Goal: Task Accomplishment & Management: Manage account settings

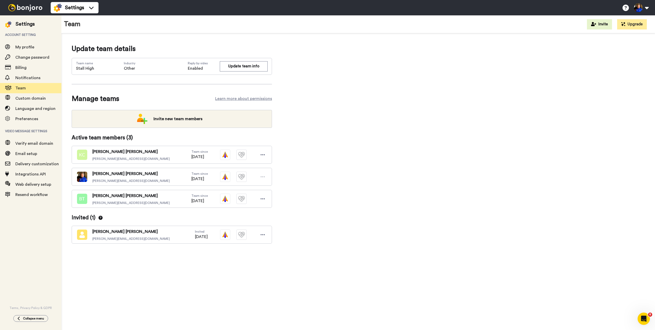
click at [306, 221] on div "Update team details Team name Stall High Industry Other Reply by video Enabled …" at bounding box center [358, 152] width 573 height 216
click at [264, 201] on icon at bounding box center [263, 198] width 5 height 5
click at [239, 208] on li "Edit user" at bounding box center [241, 208] width 52 height 8
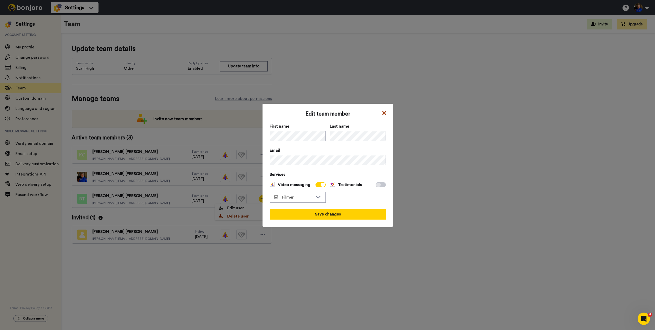
click at [383, 114] on icon at bounding box center [384, 113] width 5 height 6
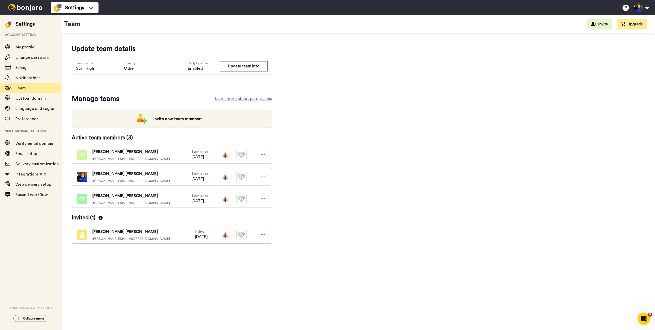
click at [365, 210] on div "Update team details Team name Stall High Industry Other Reply by video Enabled …" at bounding box center [358, 152] width 573 height 216
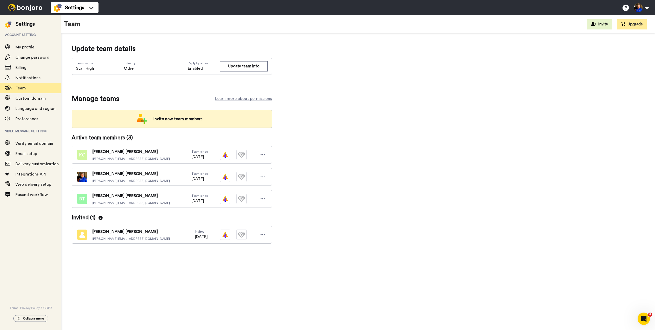
click at [187, 117] on span "Invite new team members" at bounding box center [177, 119] width 57 height 10
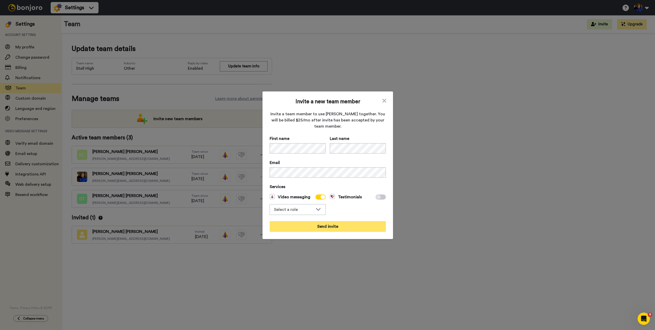
click at [330, 227] on button "Send invite" at bounding box center [328, 226] width 116 height 11
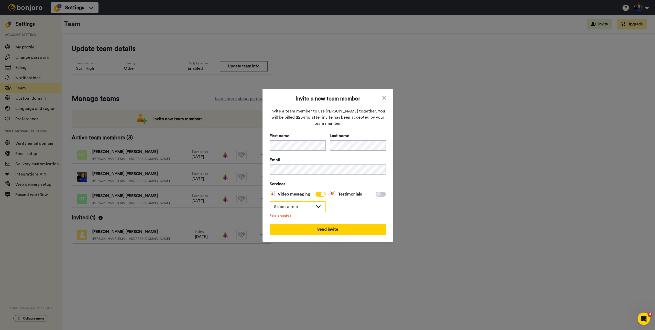
click at [310, 212] on div "Select a role" at bounding box center [298, 206] width 56 height 11
click at [302, 222] on li "Filmer" at bounding box center [298, 226] width 56 height 8
click at [336, 232] on button "Send invite" at bounding box center [328, 229] width 116 height 11
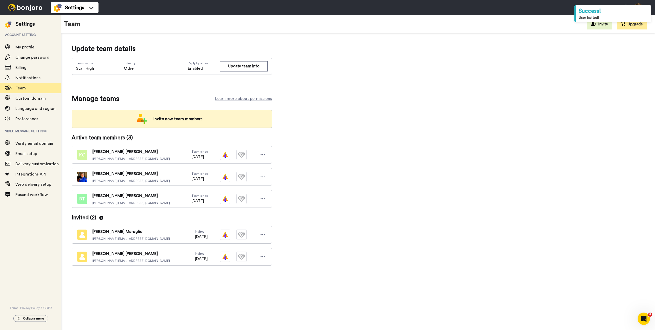
click at [166, 114] on span "Invite new team members" at bounding box center [177, 119] width 57 height 10
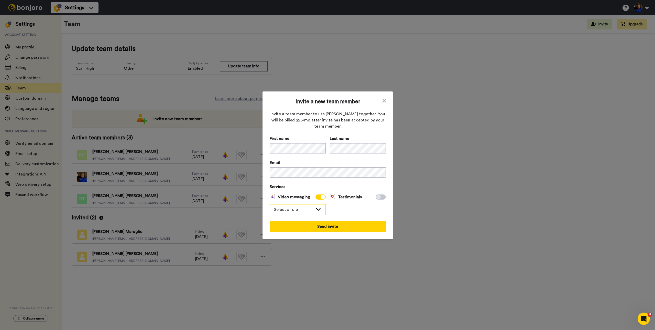
click at [307, 206] on div "Select a role" at bounding box center [298, 209] width 56 height 10
click at [321, 228] on li "Filmer" at bounding box center [298, 228] width 56 height 8
click at [337, 227] on button "Send invite" at bounding box center [328, 226] width 116 height 11
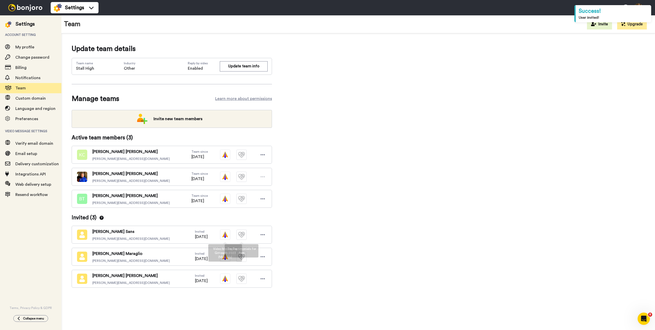
click at [396, 222] on div "Update team details Team name Stall High Industry Other Reply by video Enabled …" at bounding box center [358, 174] width 573 height 260
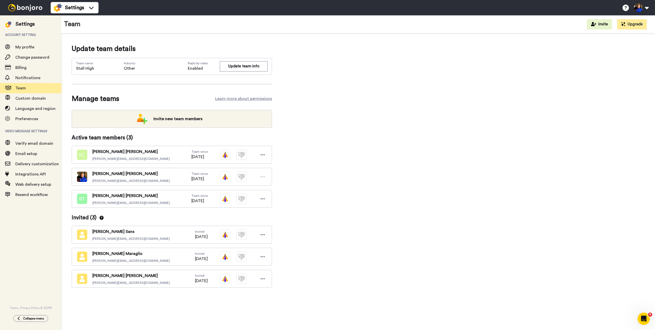
click at [26, 12] on div at bounding box center [25, 7] width 51 height 15
click at [34, 7] on img at bounding box center [25, 7] width 38 height 7
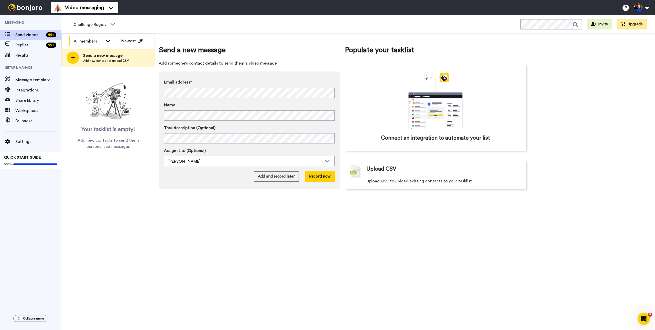
click at [101, 39] on div "All members" at bounding box center [88, 41] width 29 height 6
click at [104, 26] on span "Challenge Registrants" at bounding box center [90, 24] width 34 height 6
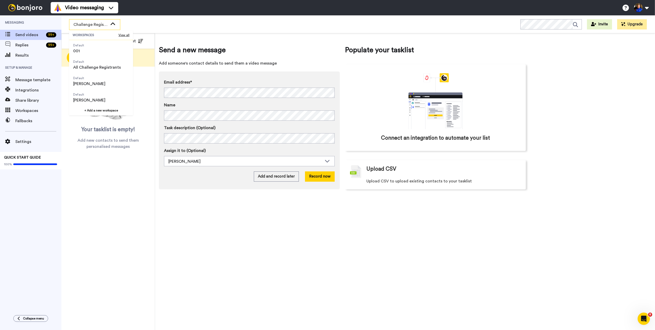
scroll to position [70, 0]
click at [98, 77] on span "Brook Thomas" at bounding box center [89, 79] width 32 height 6
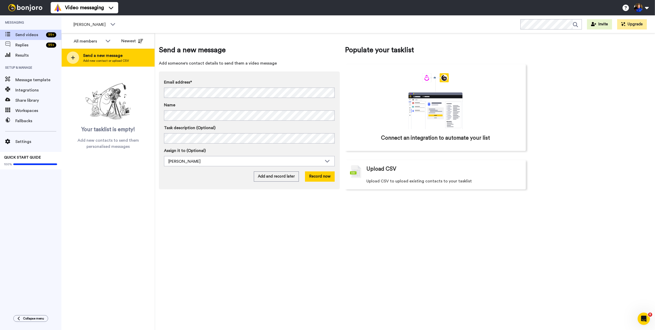
click at [110, 59] on span "Add new contact or upload CSV" at bounding box center [106, 61] width 46 height 4
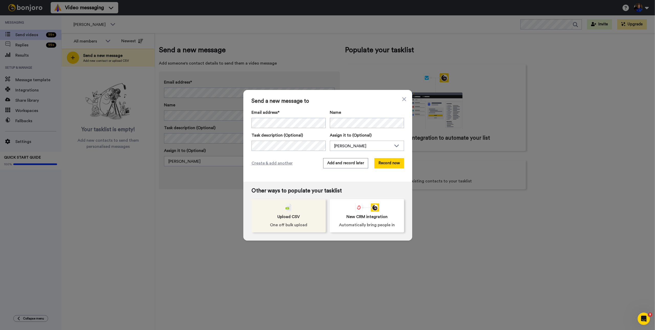
click at [307, 220] on div "Upload CSV One off bulk upload" at bounding box center [289, 215] width 74 height 33
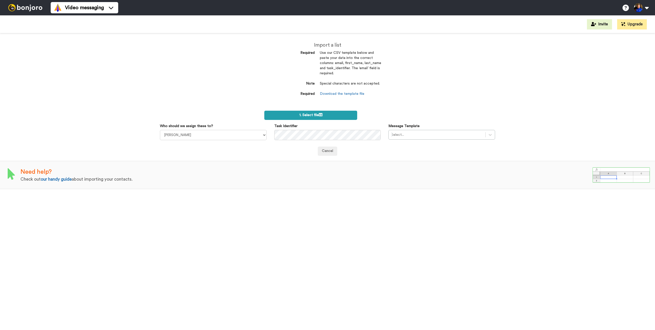
click at [318, 115] on span "1. Select file" at bounding box center [310, 115] width 23 height 4
click at [235, 134] on select "Kelli Crowley Kendra Dickson Brooke Thomas" at bounding box center [213, 135] width 107 height 10
select select "c7ed160e-3c82-4fe4-9065-1e1ae7d76922"
click at [160, 130] on select "Kelli Crowley Kendra Dickson Brooke Thomas" at bounding box center [213, 135] width 107 height 10
click at [314, 117] on span "1. Select file" at bounding box center [310, 115] width 23 height 4
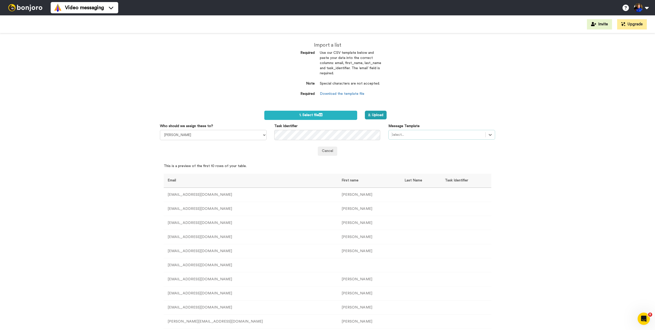
click at [415, 130] on div "Select..." at bounding box center [441, 135] width 107 height 10
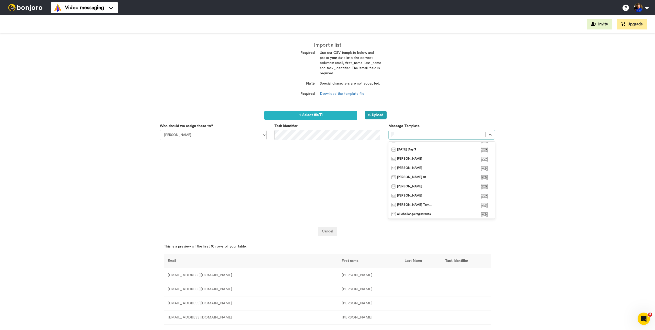
scroll to position [266, 0]
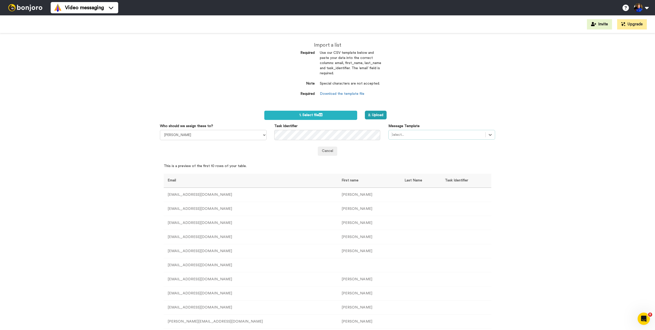
click at [416, 138] on div "Select..." at bounding box center [437, 135] width 97 height 8
click at [414, 135] on div at bounding box center [437, 135] width 92 height 6
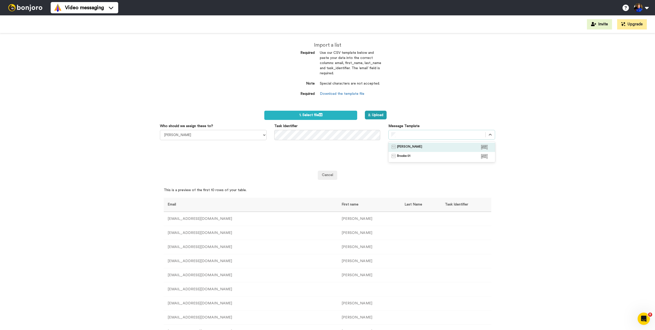
click at [408, 149] on div "Brooke" at bounding box center [442, 147] width 101 height 5
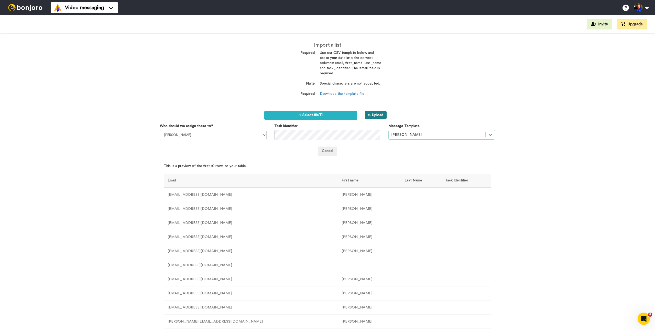
click at [374, 117] on button "2. Upload" at bounding box center [376, 115] width 22 height 9
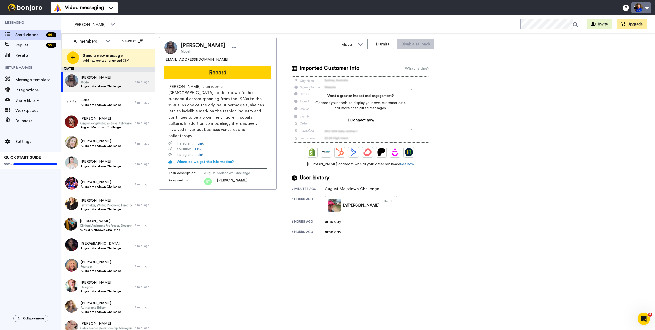
click at [639, 4] on button at bounding box center [641, 7] width 19 height 11
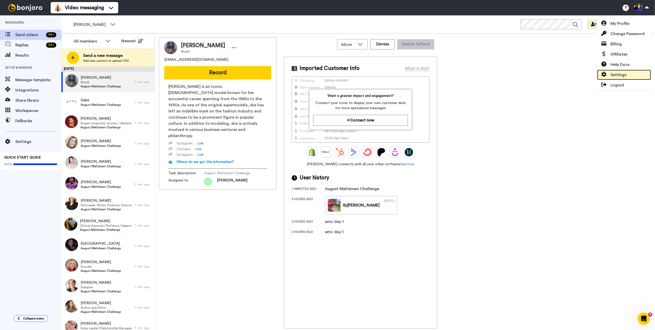
click at [624, 73] on span "Settings" at bounding box center [619, 75] width 16 height 6
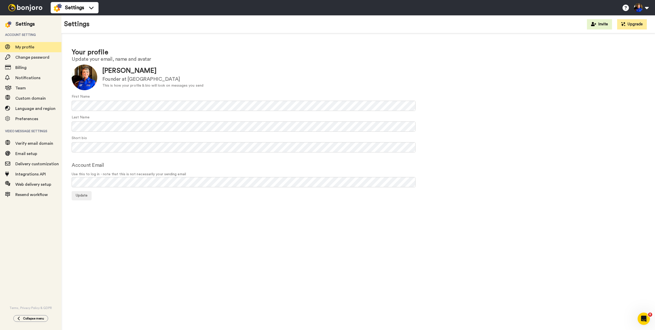
click at [189, 221] on div "Your profile Update your email, name and avatar Update [PERSON_NAME] Founder at…" at bounding box center [358, 182] width 594 height 299
click at [39, 92] on div "Team" at bounding box center [30, 88] width 61 height 10
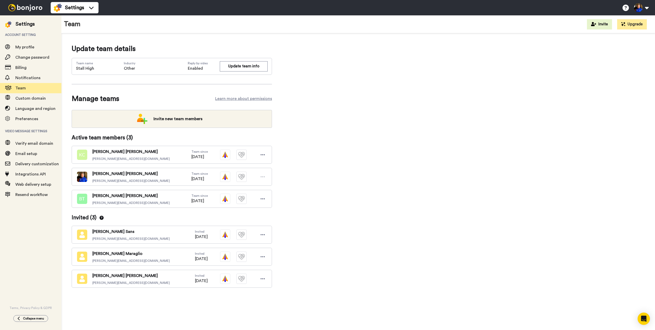
click at [306, 254] on div "Update team details Team name Stall High Industry Other Reply by video Enabled …" at bounding box center [358, 174] width 573 height 260
click at [278, 226] on div "Update team details Team name Stall High Industry Other Reply by video Enabled …" at bounding box center [358, 174] width 573 height 260
click at [263, 256] on icon at bounding box center [263, 256] width 4 height 1
click at [324, 259] on div "Update team details Team name Stall High Industry Other Reply by video Enabled …" at bounding box center [358, 174] width 573 height 260
click at [264, 256] on icon at bounding box center [263, 256] width 4 height 1
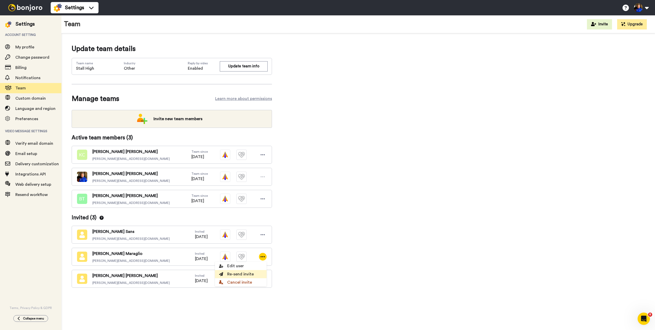
click at [249, 273] on li "Re-send invite" at bounding box center [241, 274] width 52 height 8
click at [331, 249] on div "Update team details Team name Stall High Industry Other Reply by video Enabled …" at bounding box center [358, 174] width 573 height 260
click at [261, 256] on icon at bounding box center [263, 256] width 5 height 5
click at [243, 285] on li "Cancel invite" at bounding box center [241, 282] width 52 height 8
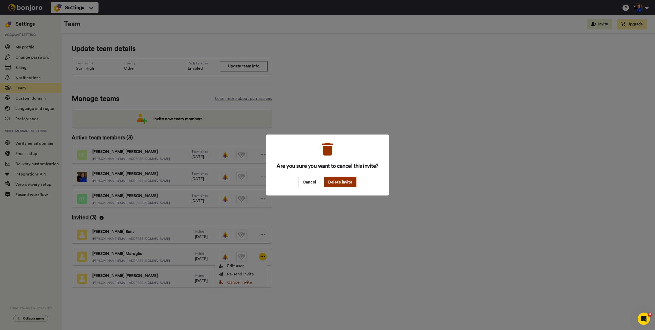
click at [346, 181] on button "Delete invite" at bounding box center [340, 182] width 32 height 10
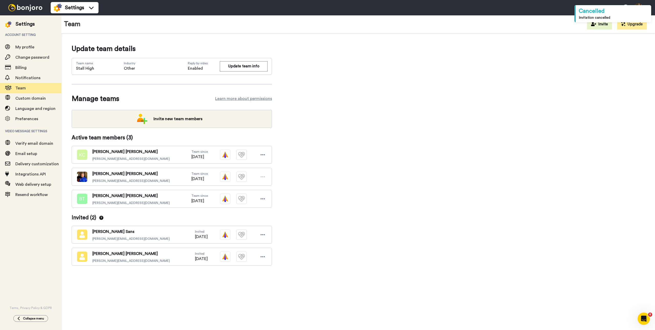
click at [140, 297] on div "Update team details Team name Stall High Industry Other Reply by video Enabled …" at bounding box center [358, 182] width 594 height 299
click at [364, 234] on div "Update team details Team name Stall High Industry Other Reply by video Enabled …" at bounding box center [358, 163] width 573 height 238
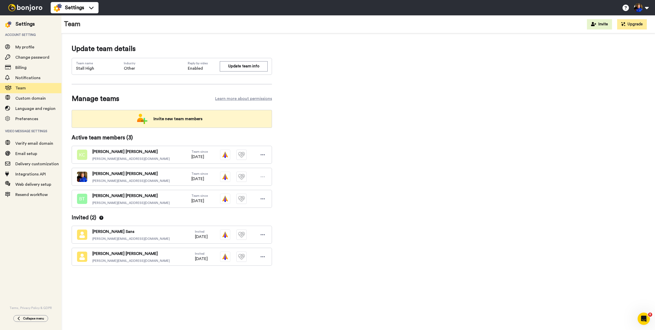
click at [190, 115] on span "Invite new team members" at bounding box center [177, 119] width 57 height 10
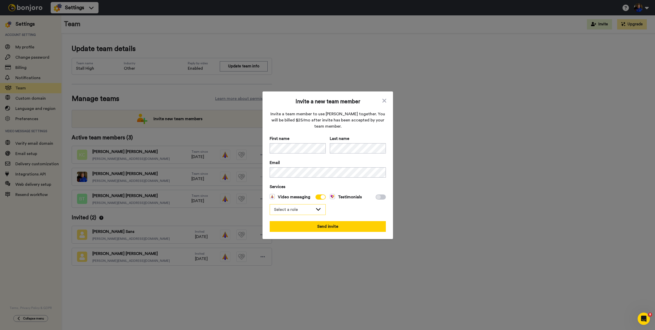
click at [303, 212] on div "Select a role" at bounding box center [293, 209] width 39 height 6
click at [293, 228] on span "Filmer" at bounding box center [283, 228] width 26 height 6
click at [344, 231] on button "Send invite" at bounding box center [328, 226] width 116 height 11
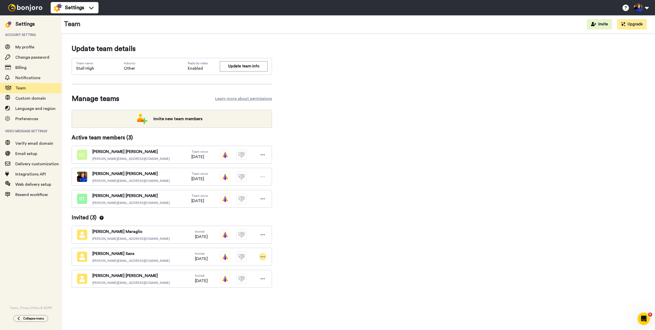
click at [263, 254] on icon at bounding box center [263, 256] width 5 height 5
click at [244, 284] on li "Cancel invite" at bounding box center [241, 282] width 52 height 8
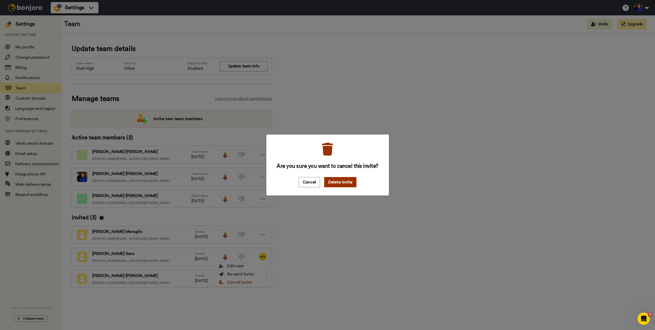
click at [341, 181] on button "Delete invite" at bounding box center [340, 182] width 32 height 10
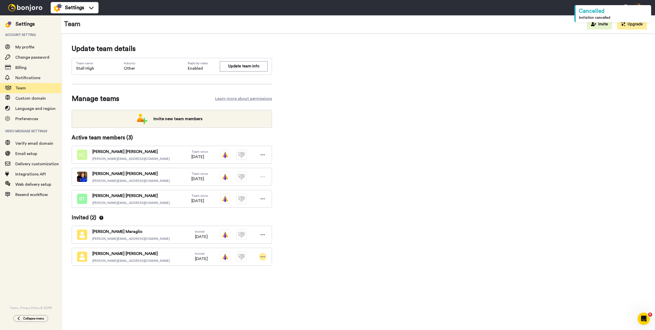
click at [264, 257] on icon at bounding box center [263, 256] width 5 height 5
click at [252, 280] on li "Cancel invite" at bounding box center [241, 282] width 52 height 8
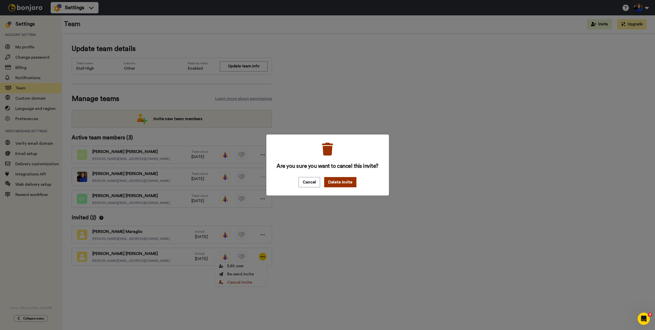
click at [341, 182] on button "Delete invite" at bounding box center [340, 182] width 32 height 10
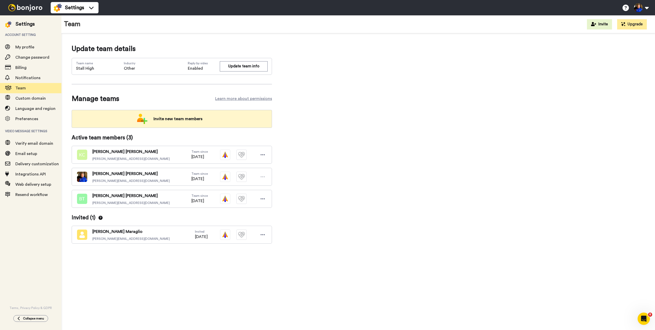
click at [173, 122] on span "Invite new team members" at bounding box center [177, 119] width 57 height 10
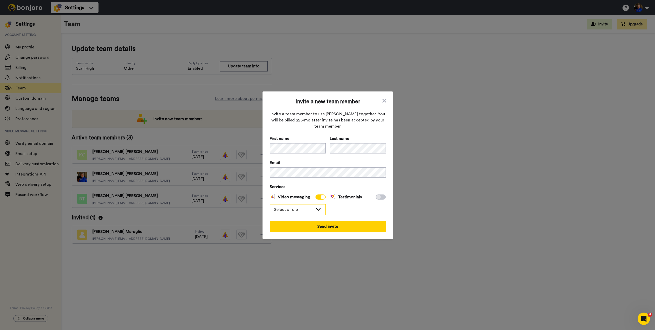
click at [310, 210] on div "Select a role" at bounding box center [293, 209] width 39 height 6
click at [296, 226] on li "Filmer" at bounding box center [298, 228] width 56 height 8
click at [344, 229] on button "Send invite" at bounding box center [328, 226] width 116 height 11
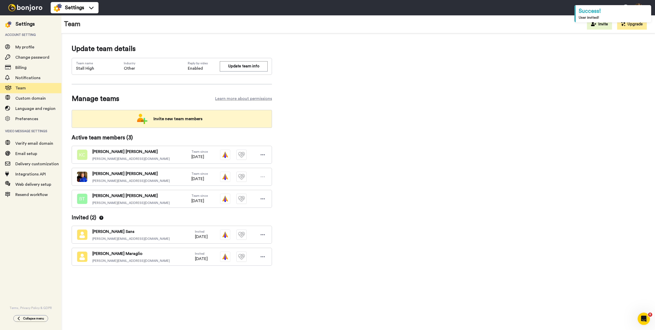
click at [160, 121] on span "Invite new team members" at bounding box center [177, 119] width 57 height 10
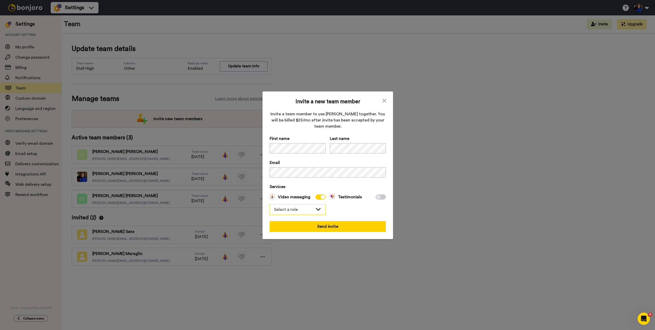
click at [296, 210] on div "Select a role" at bounding box center [293, 209] width 39 height 6
click at [299, 226] on li "Filmer" at bounding box center [298, 228] width 56 height 8
click at [326, 227] on button "Send invite" at bounding box center [328, 226] width 116 height 11
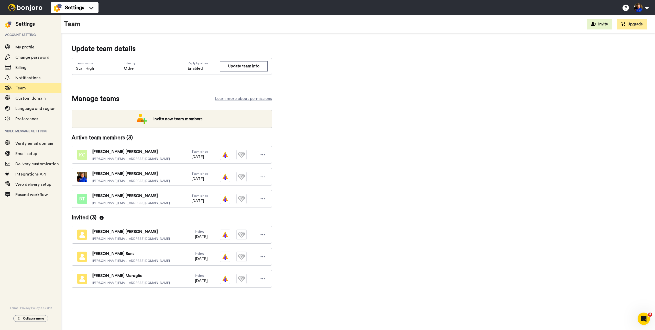
click at [109, 237] on span "taylor@stallhigh.com" at bounding box center [131, 238] width 78 height 4
click at [109, 237] on span "[PERSON_NAME][EMAIL_ADDRESS][DOMAIN_NAME]" at bounding box center [131, 238] width 78 height 4
click at [107, 262] on span "[PERSON_NAME][EMAIL_ADDRESS][DOMAIN_NAME]" at bounding box center [131, 260] width 78 height 4
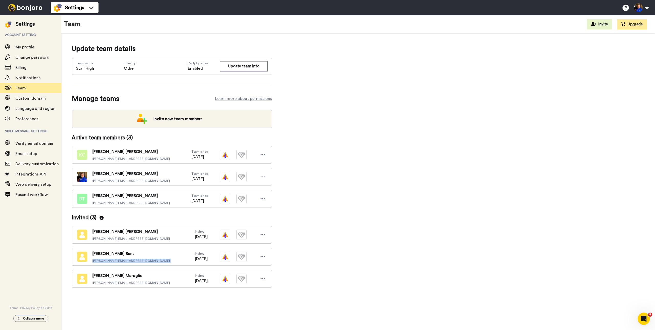
click at [107, 262] on span "[PERSON_NAME][EMAIL_ADDRESS][DOMAIN_NAME]" at bounding box center [131, 260] width 78 height 4
click at [108, 283] on span "[PERSON_NAME][EMAIL_ADDRESS][DOMAIN_NAME]" at bounding box center [131, 282] width 78 height 4
click at [359, 278] on div "Update team details Team name Stall High Industry Other Reply by video Enabled …" at bounding box center [358, 174] width 573 height 260
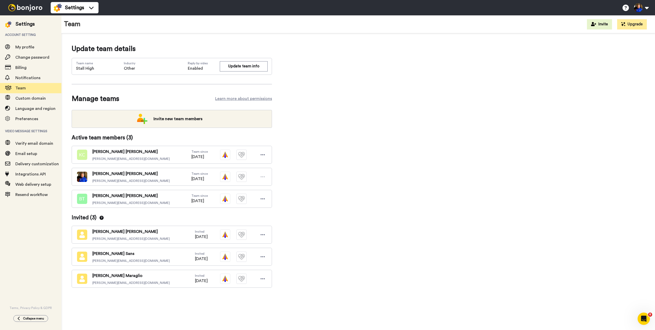
click at [363, 187] on div "Update team details Team name Stall High Industry Other Reply by video Enabled …" at bounding box center [358, 174] width 573 height 260
click at [332, 270] on div "Update team details Team name Stall High Industry Other Reply by video Enabled …" at bounding box center [358, 174] width 573 height 260
click at [264, 279] on icon at bounding box center [263, 278] width 5 height 5
click at [374, 239] on div "Update team details Team name Stall High Industry Other Reply by video Enabled …" at bounding box center [358, 174] width 573 height 260
click at [40, 100] on span "Custom domain" at bounding box center [30, 98] width 30 height 4
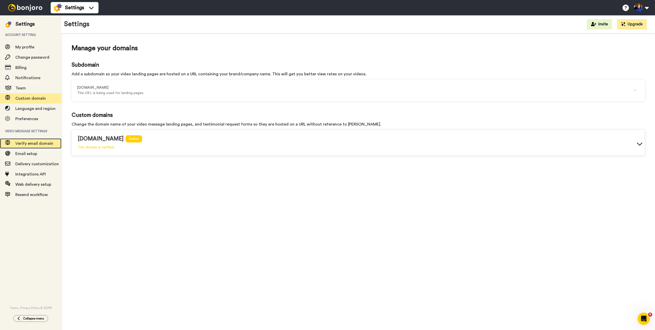
click at [34, 144] on span "Verify email domain" at bounding box center [34, 143] width 38 height 4
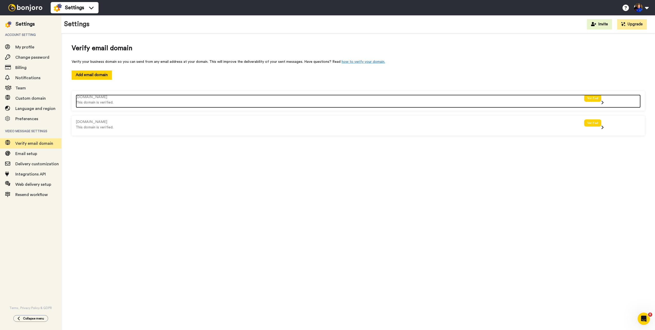
click at [603, 102] on icon at bounding box center [602, 102] width 3 height 4
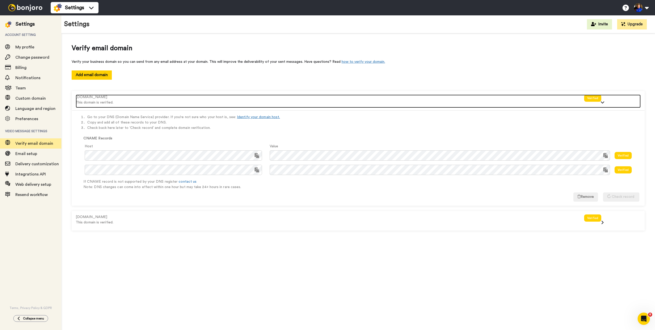
click at [602, 100] on div at bounding box center [606, 104] width 10 height 8
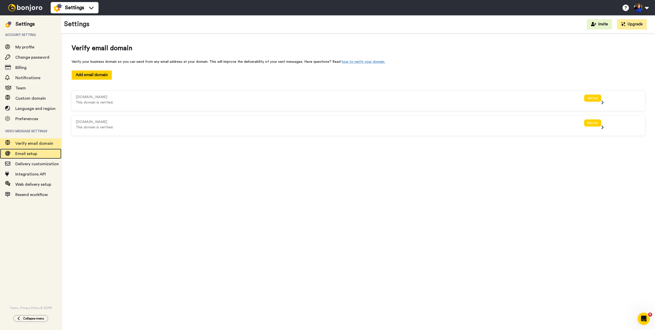
click at [33, 154] on span "Email setup" at bounding box center [26, 154] width 22 height 4
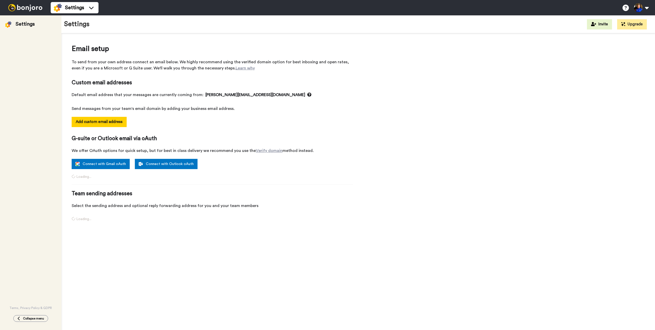
select select "153352"
select select "141830"
select select "163513"
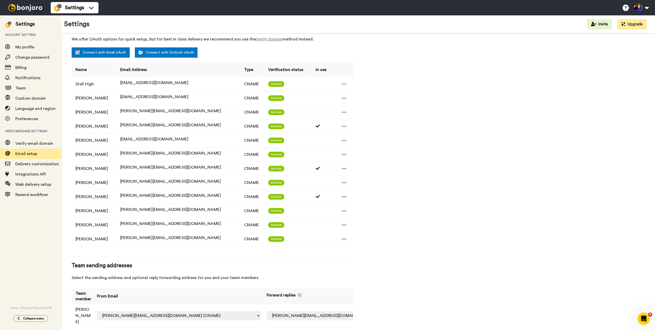
scroll to position [91, 0]
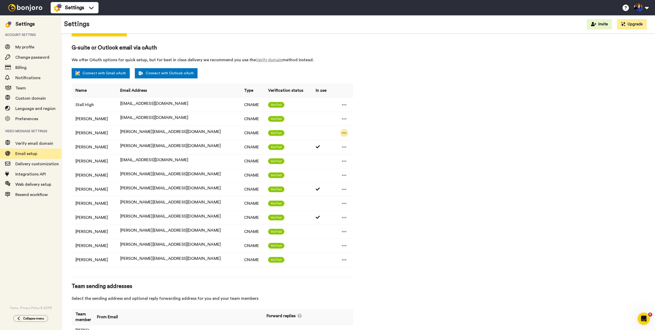
click at [342, 133] on icon at bounding box center [344, 132] width 5 height 5
click at [401, 127] on div "Email setup To send from your own address connect an email below. We highly rec…" at bounding box center [358, 175] width 573 height 445
click at [96, 147] on td "Brooke Thomas" at bounding box center [94, 147] width 45 height 14
click at [94, 135] on td "Brooke Thomas" at bounding box center [94, 133] width 45 height 14
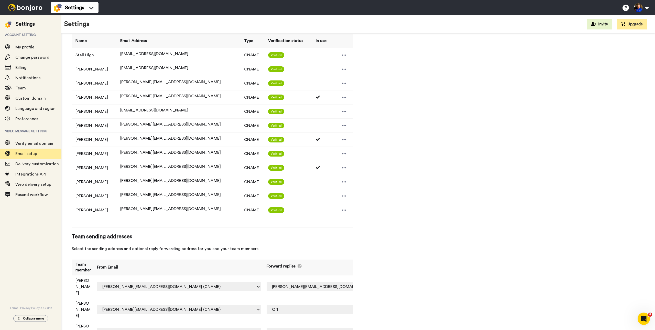
click at [456, 280] on div "Email setup To send from your own address connect an email below. We highly rec…" at bounding box center [358, 125] width 573 height 445
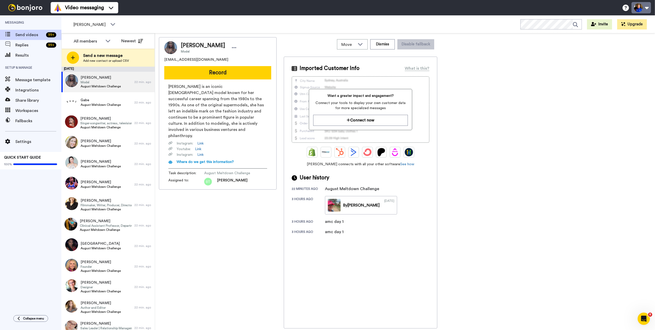
click at [641, 8] on button at bounding box center [641, 7] width 19 height 11
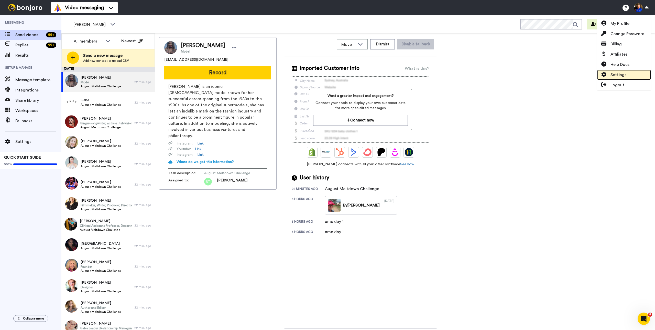
click at [629, 79] on link "Settings" at bounding box center [624, 75] width 54 height 10
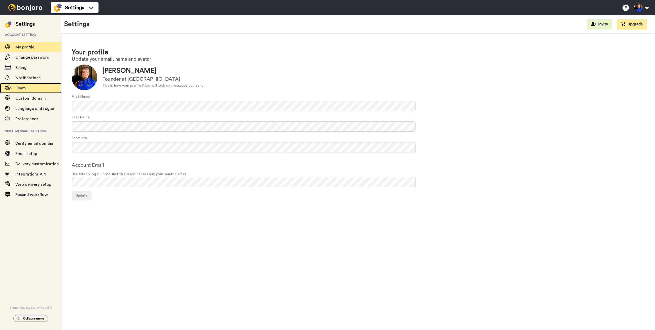
click at [22, 88] on span "Team" at bounding box center [20, 88] width 10 height 4
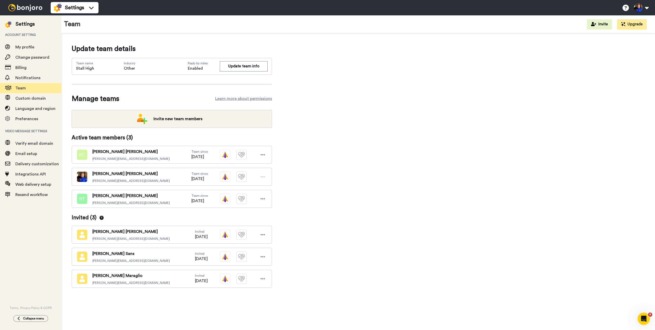
click at [432, 203] on div "Update team details Team name Stall High Industry Other Reply by video Enabled …" at bounding box center [358, 174] width 573 height 260
click at [263, 234] on icon at bounding box center [263, 234] width 5 height 5
click at [245, 245] on li "Edit user" at bounding box center [241, 244] width 52 height 8
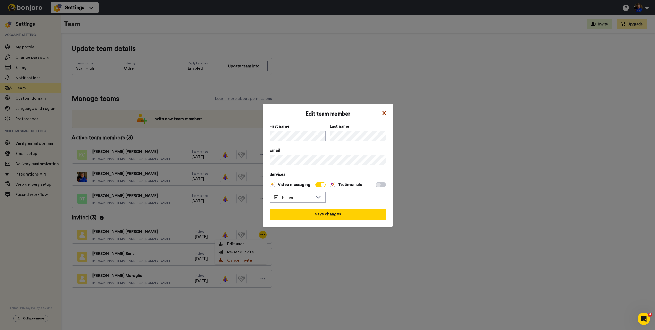
click at [384, 113] on icon at bounding box center [384, 113] width 5 height 6
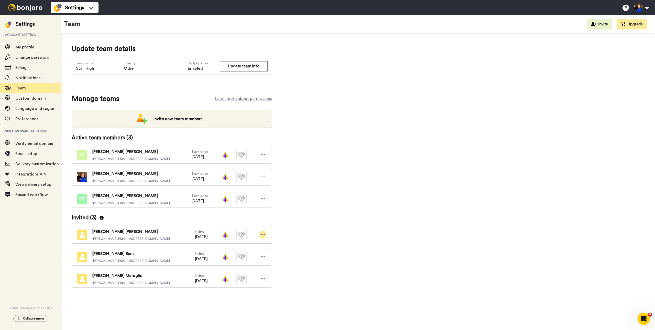
click at [261, 235] on icon at bounding box center [263, 234] width 4 height 1
click at [243, 260] on li "Cancel invite" at bounding box center [241, 260] width 52 height 8
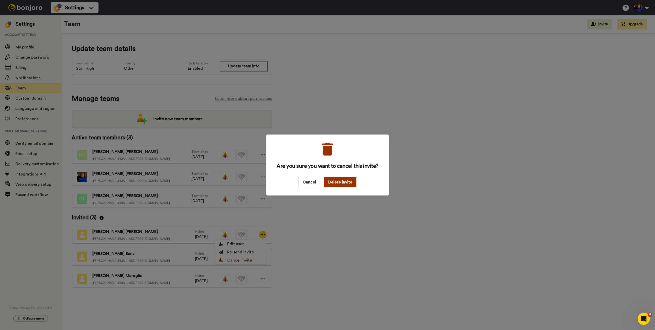
click at [350, 184] on button "Delete invite" at bounding box center [340, 182] width 32 height 10
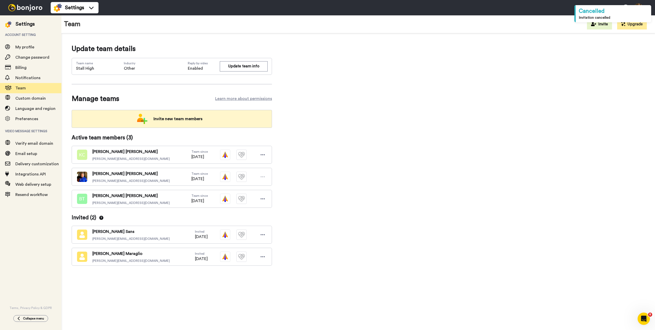
click at [189, 118] on span "Invite new team members" at bounding box center [177, 119] width 57 height 10
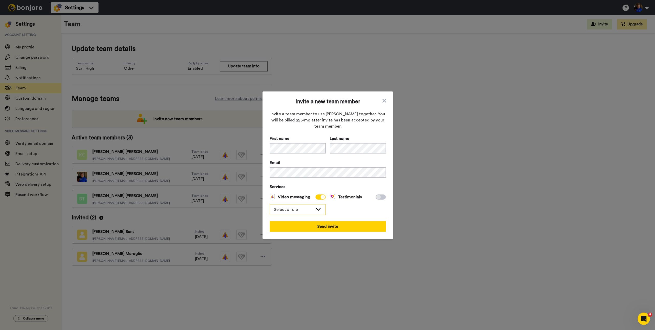
click at [316, 206] on icon at bounding box center [318, 208] width 6 height 5
click at [287, 227] on span "Filmer" at bounding box center [283, 228] width 20 height 6
click at [335, 225] on button "Send invite" at bounding box center [328, 226] width 116 height 11
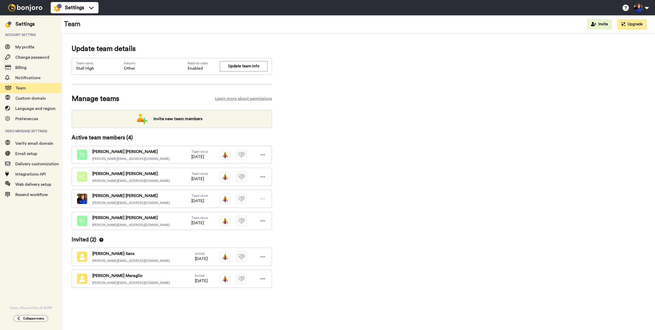
click at [258, 153] on div "Team since [DATE]" at bounding box center [228, 154] width 75 height 10
click at [263, 153] on icon at bounding box center [263, 154] width 5 height 5
click at [243, 164] on li "Edit user" at bounding box center [241, 164] width 52 height 8
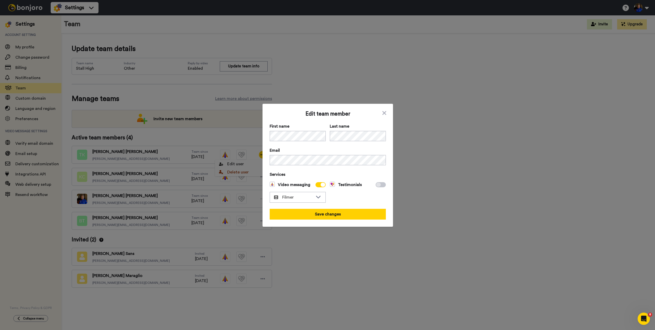
click at [386, 113] on div "Edit team member First name Last name Email Services Video messaging Filmer Tes…" at bounding box center [328, 165] width 131 height 123
click at [384, 113] on icon at bounding box center [384, 113] width 5 height 6
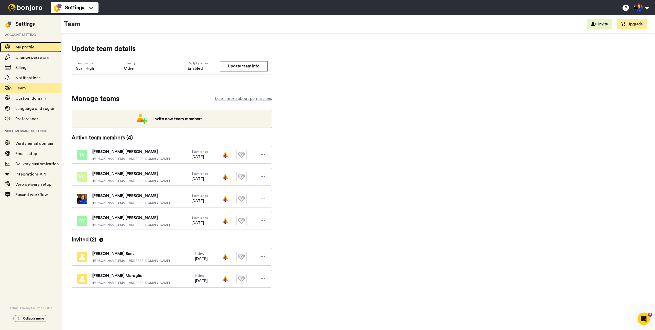
click at [26, 42] on div "My profile" at bounding box center [30, 47] width 61 height 10
click at [18, 12] on div at bounding box center [25, 7] width 51 height 15
click at [24, 7] on img at bounding box center [25, 7] width 38 height 7
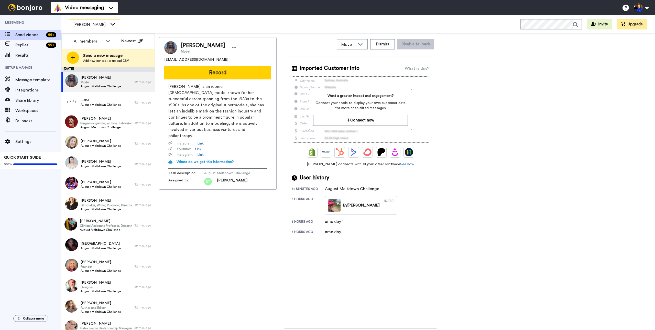
click at [109, 27] on div "[PERSON_NAME]" at bounding box center [94, 24] width 51 height 10
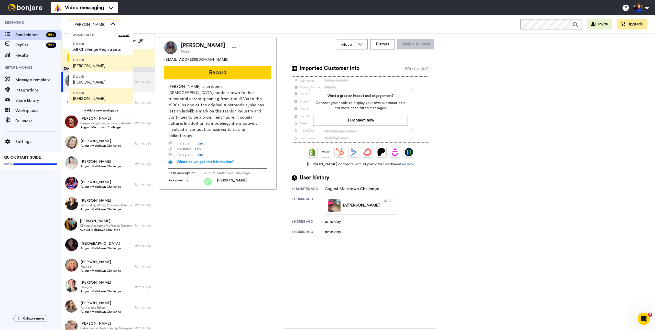
scroll to position [89, 0]
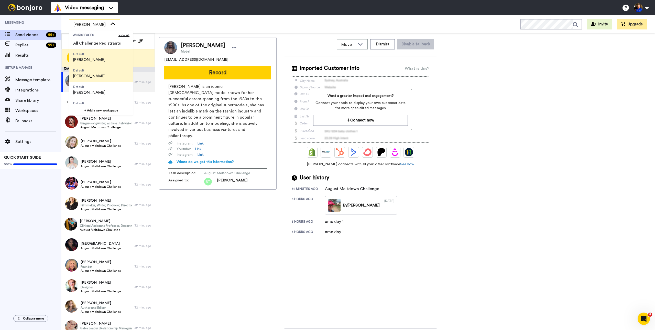
click at [101, 71] on span "Default Taylor Klump" at bounding box center [89, 73] width 40 height 16
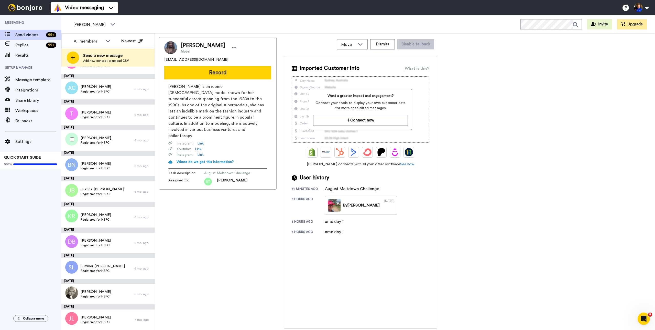
scroll to position [0, 0]
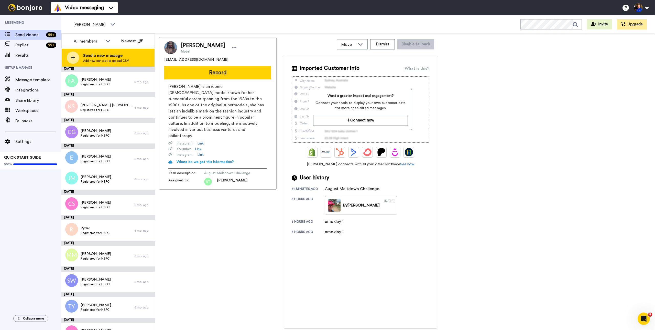
click at [94, 57] on span "Send a new message" at bounding box center [106, 55] width 46 height 6
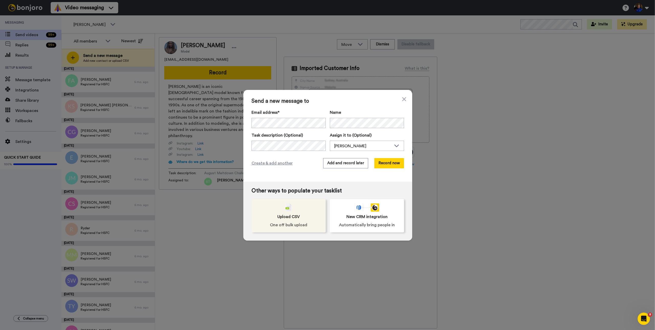
click at [291, 229] on div "Upload CSV One off bulk upload" at bounding box center [289, 215] width 74 height 33
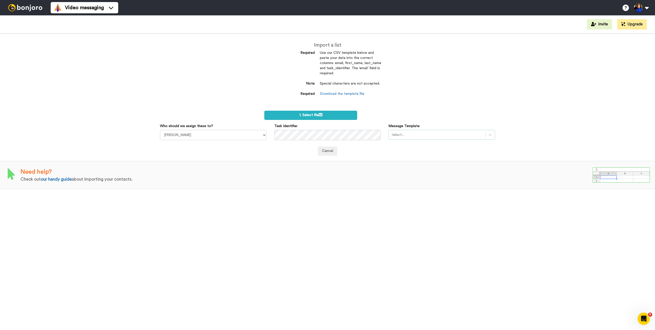
click at [398, 138] on div "Select..." at bounding box center [437, 135] width 97 height 8
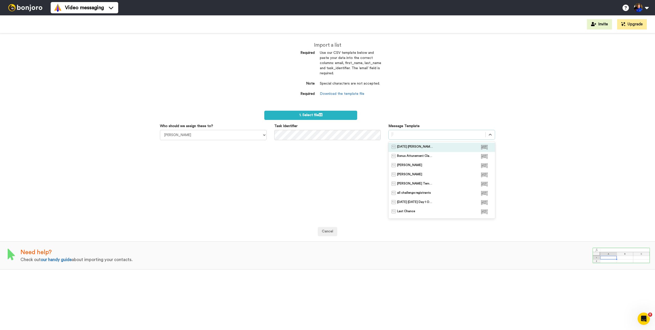
click at [419, 135] on div at bounding box center [437, 135] width 92 height 6
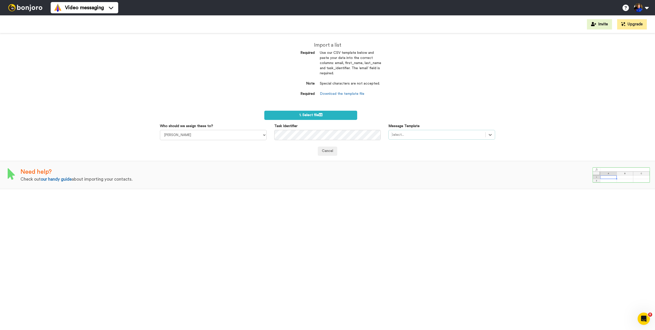
click at [409, 135] on div at bounding box center [437, 135] width 92 height 6
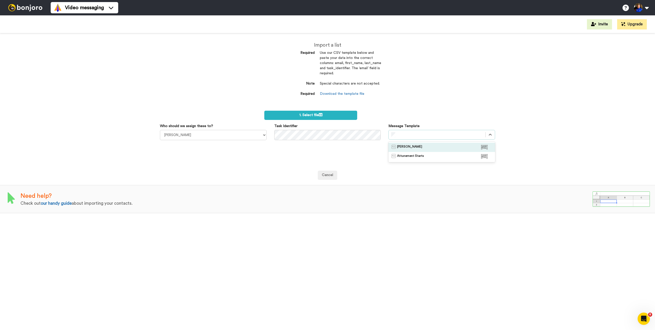
click at [414, 148] on span "[PERSON_NAME]" at bounding box center [409, 147] width 25 height 5
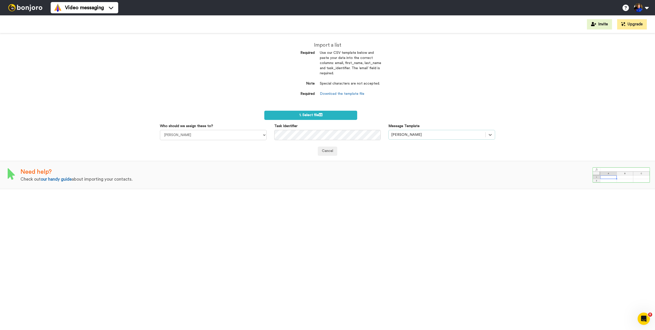
click at [359, 152] on div "Cancel" at bounding box center [327, 150] width 335 height 9
click at [322, 112] on label "1. Select file" at bounding box center [310, 115] width 93 height 9
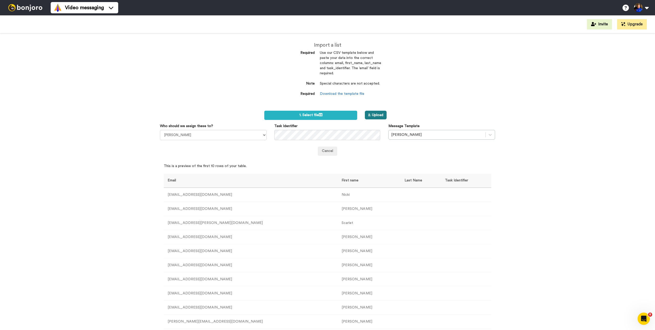
click at [375, 117] on button "2. Upload" at bounding box center [376, 115] width 22 height 9
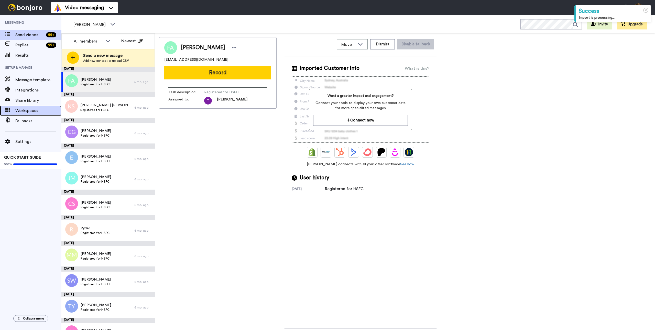
click at [32, 112] on span "Workspaces" at bounding box center [38, 110] width 46 height 6
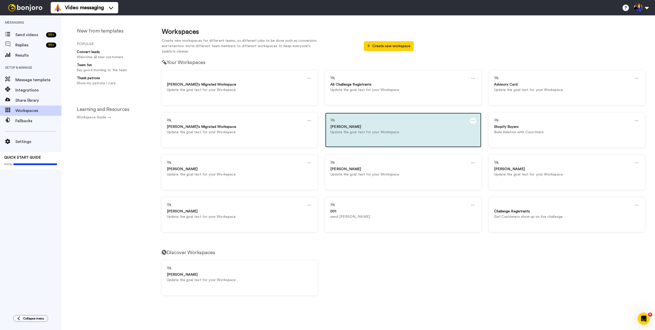
click at [474, 120] on icon at bounding box center [473, 121] width 4 height 6
click at [360, 124] on div "Settings" at bounding box center [361, 123] width 46 height 10
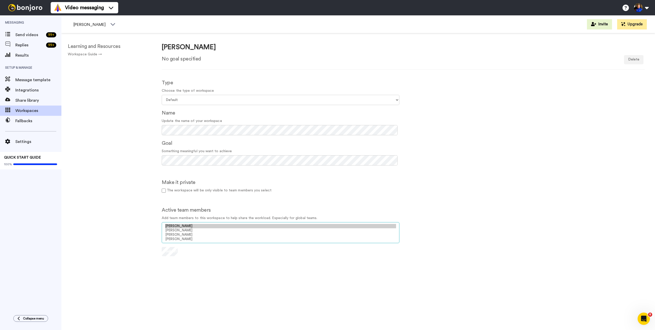
click at [182, 226] on option "[PERSON_NAME]" at bounding box center [280, 226] width 231 height 4
select select "8278472b-4b9b-4155-9ba4-4ce926b22c6a"
click at [183, 234] on option "[PERSON_NAME]" at bounding box center [280, 234] width 231 height 4
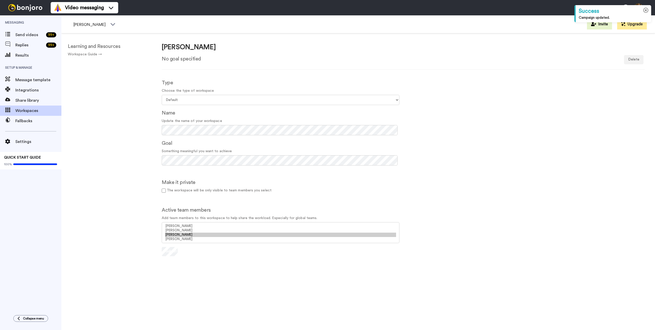
click at [646, 10] on icon at bounding box center [645, 10] width 5 height 5
click at [467, 90] on div "Type Choose the type of workspace Select your workspace type Default Onboarding…" at bounding box center [403, 165] width 491 height 181
click at [490, 224] on div "Type Choose the type of workspace Select your workspace type Default Onboarding…" at bounding box center [403, 165] width 491 height 181
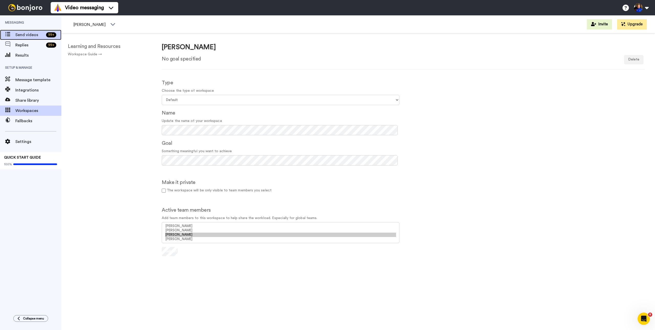
click at [23, 30] on div "Send videos 99 +" at bounding box center [30, 35] width 61 height 10
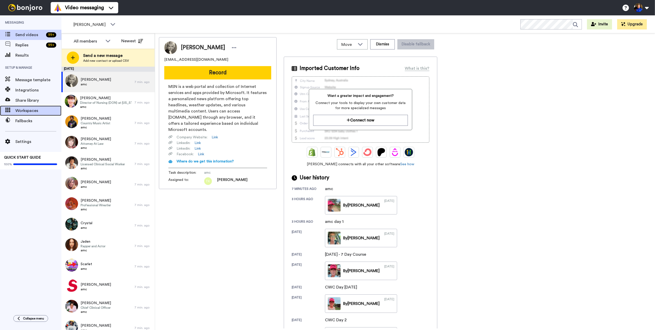
click at [39, 114] on div "Workspaces" at bounding box center [30, 110] width 61 height 10
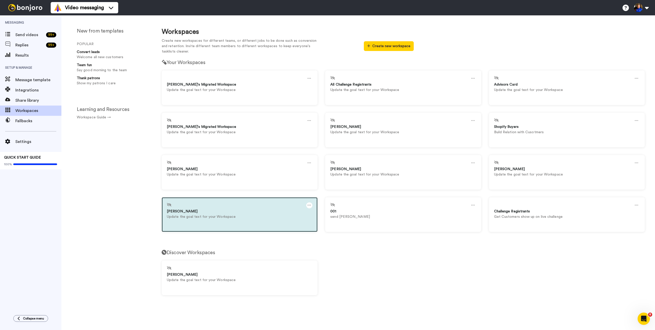
click at [310, 205] on icon at bounding box center [310, 205] width 4 height 6
click at [209, 210] on div "Settings" at bounding box center [198, 207] width 46 height 10
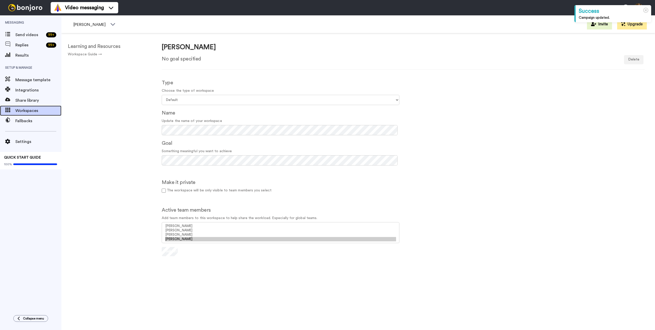
click at [26, 109] on span "Workspaces" at bounding box center [38, 110] width 46 height 6
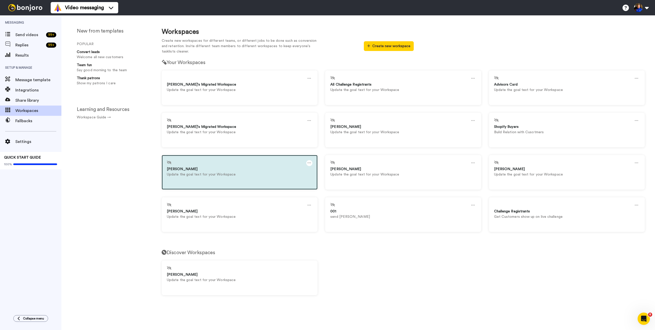
click at [309, 161] on icon at bounding box center [310, 163] width 4 height 6
click at [196, 164] on div "Settings" at bounding box center [198, 165] width 46 height 10
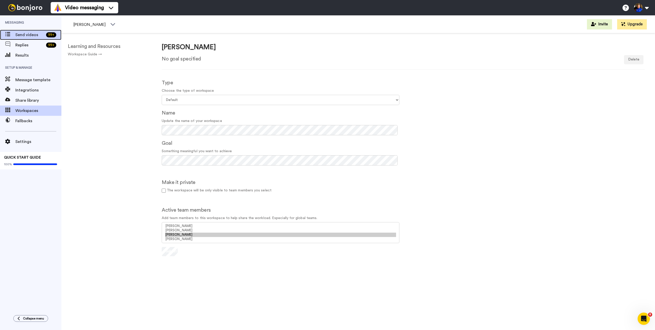
click at [38, 32] on span "Send videos" at bounding box center [29, 35] width 29 height 6
